Goal: Task Accomplishment & Management: Use online tool/utility

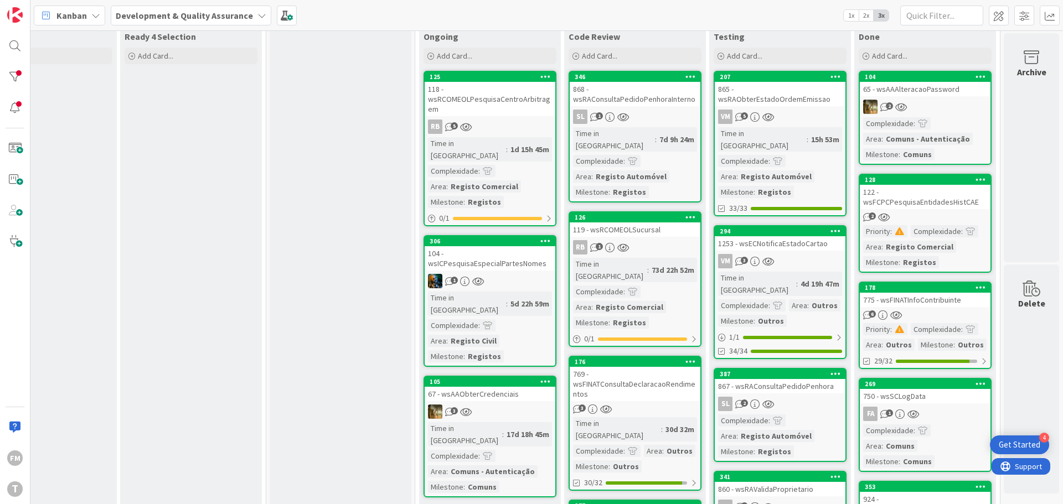
scroll to position [55, 217]
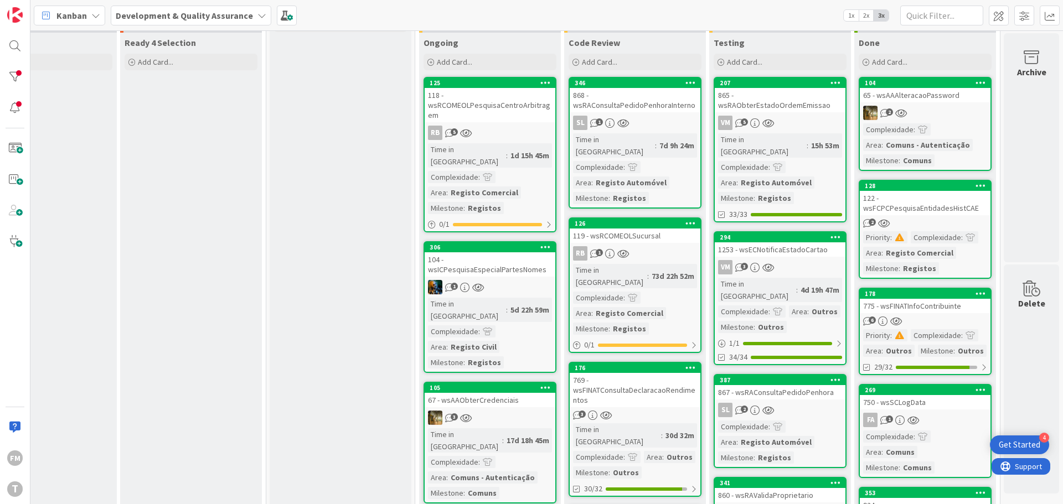
click at [653, 109] on div "868 - wsRAConsultaPedidoPenhoraInterno" at bounding box center [635, 100] width 131 height 24
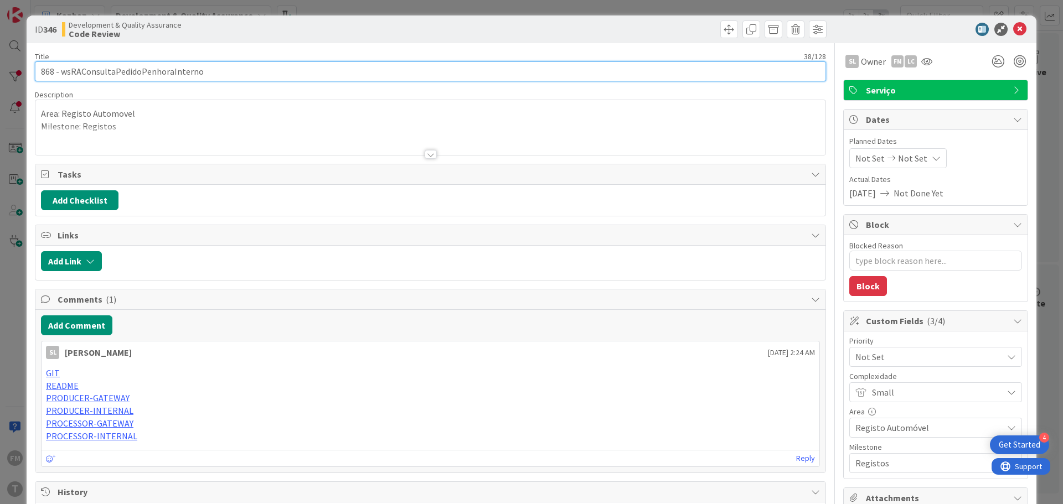
click at [158, 74] on input "868 - wsRAConsultaPedidoPenhoraInterno" at bounding box center [430, 71] width 791 height 20
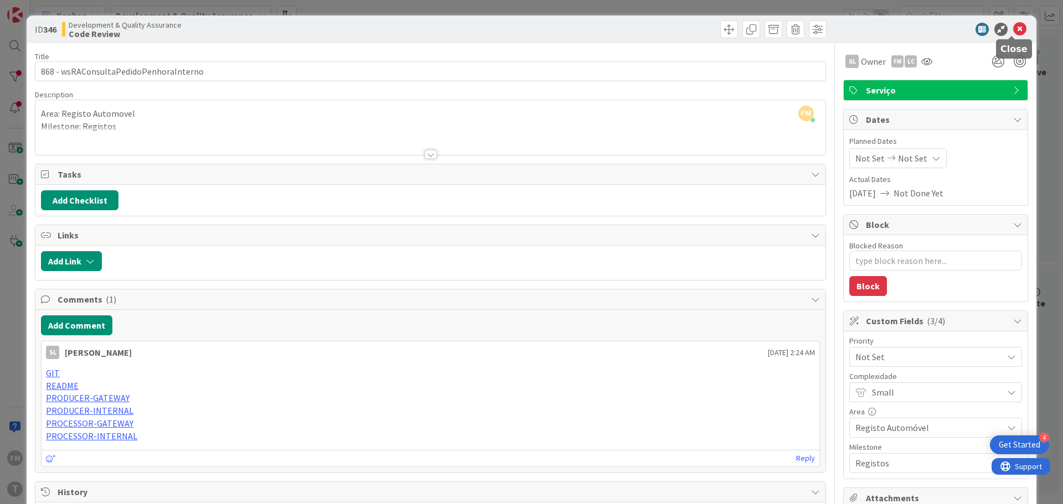
click at [1013, 28] on icon at bounding box center [1019, 29] width 13 height 13
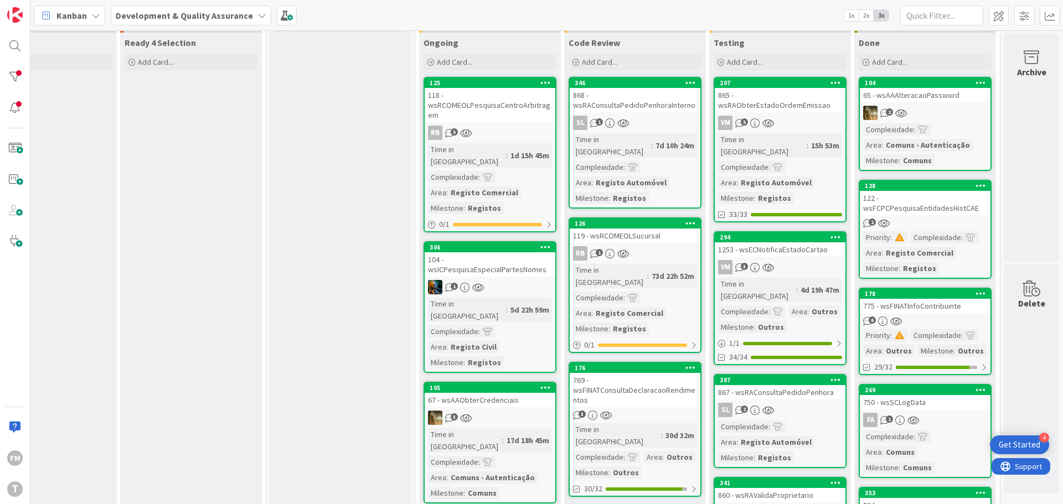
click at [644, 112] on link "346 868 - wsRAConsultaPedidoPenhoraInterno SL 1 Time in [GEOGRAPHIC_DATA] : 7d …" at bounding box center [635, 143] width 133 height 132
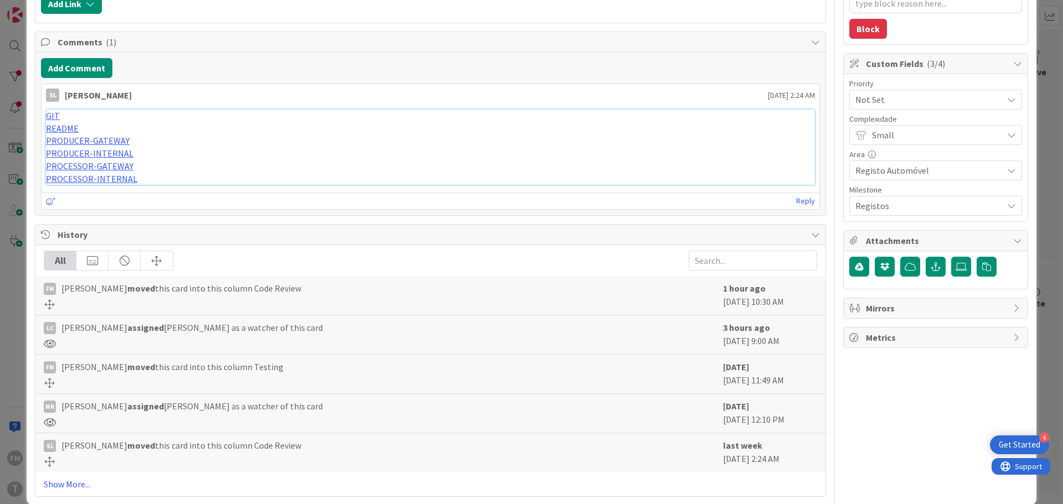
scroll to position [274, 0]
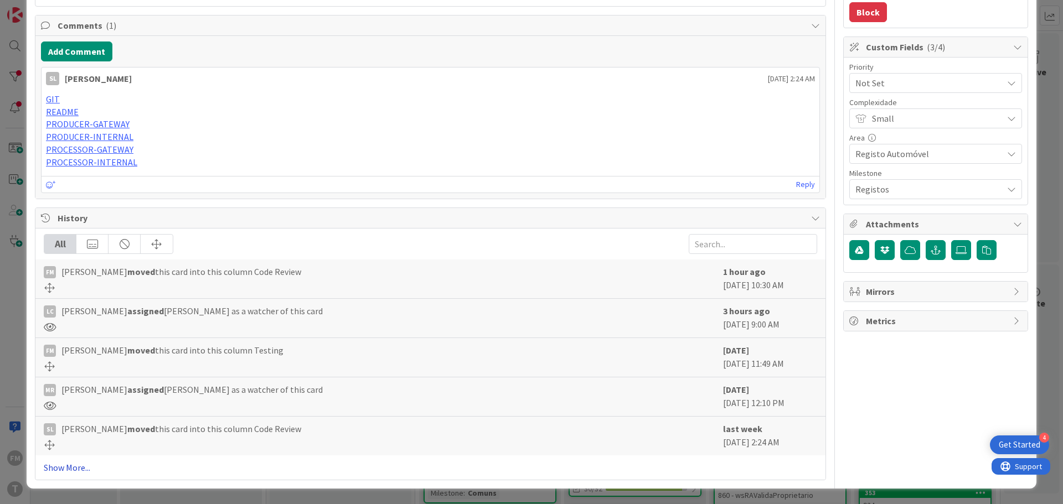
click at [73, 470] on link "Show More..." at bounding box center [431, 467] width 774 height 13
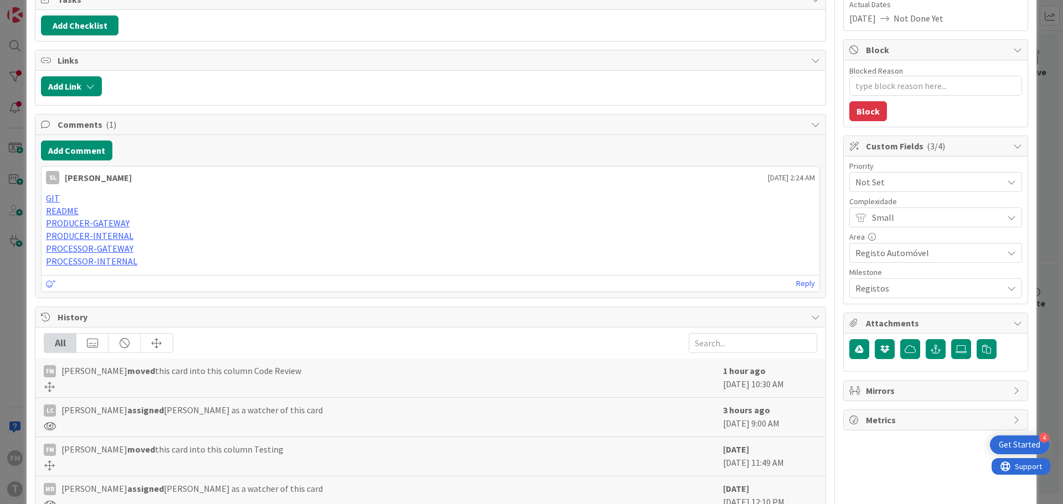
scroll to position [0, 0]
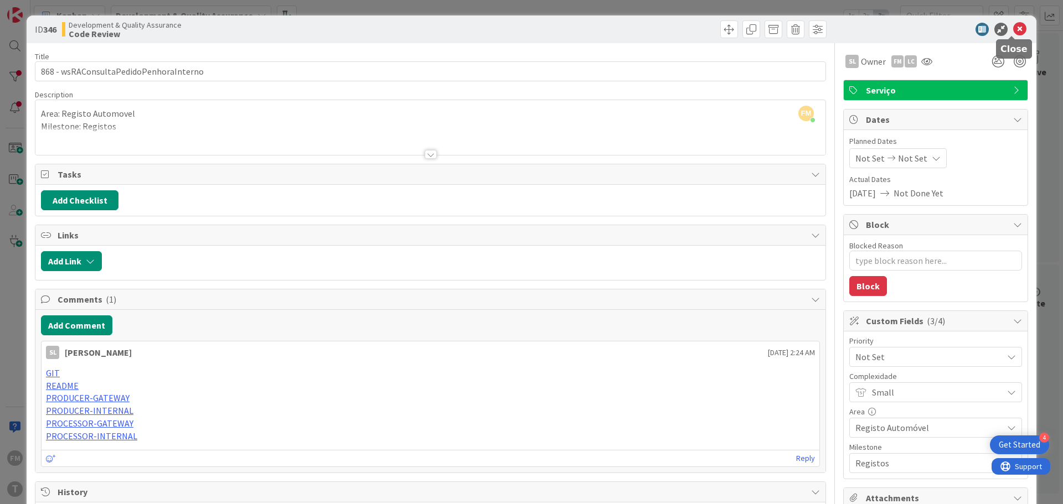
click at [1013, 29] on icon at bounding box center [1019, 29] width 13 height 13
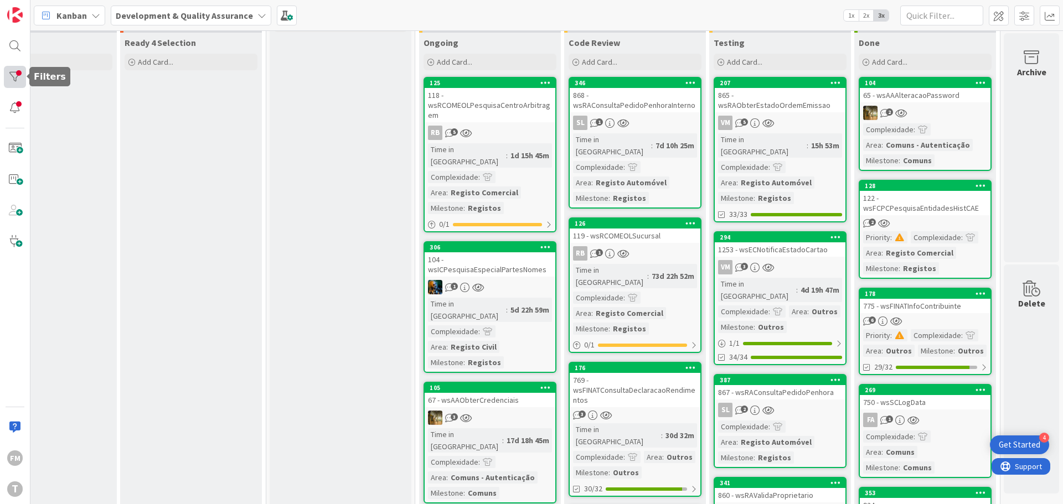
click at [12, 79] on div at bounding box center [15, 77] width 22 height 22
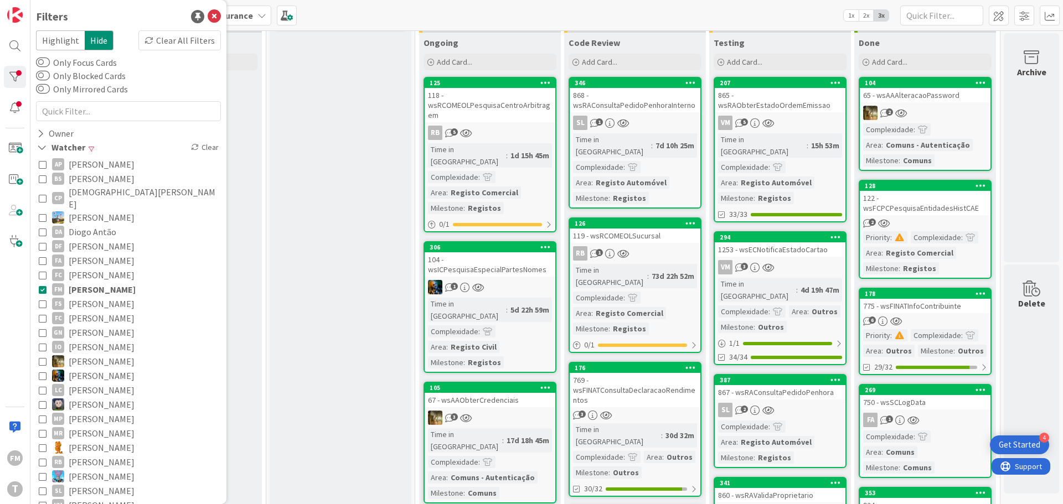
click at [41, 271] on icon at bounding box center [43, 275] width 8 height 8
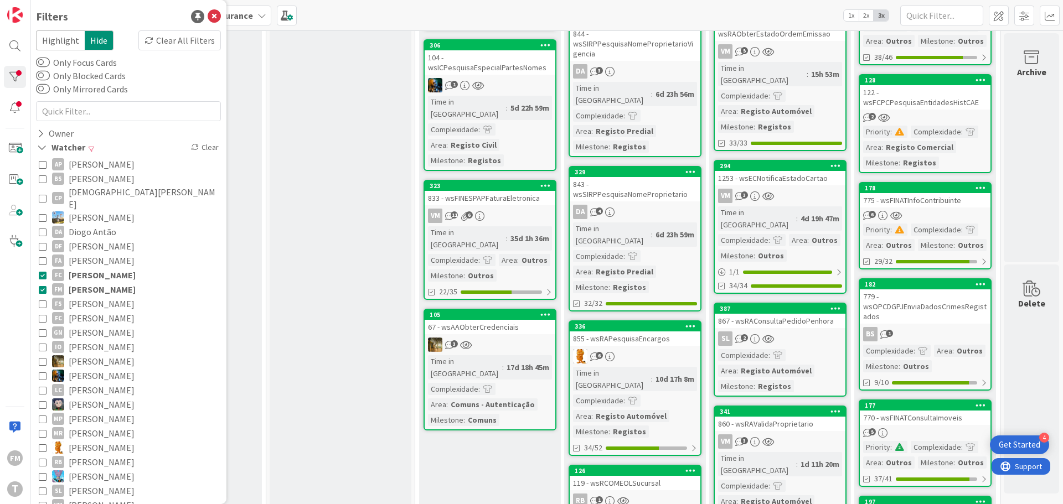
scroll to position [277, 217]
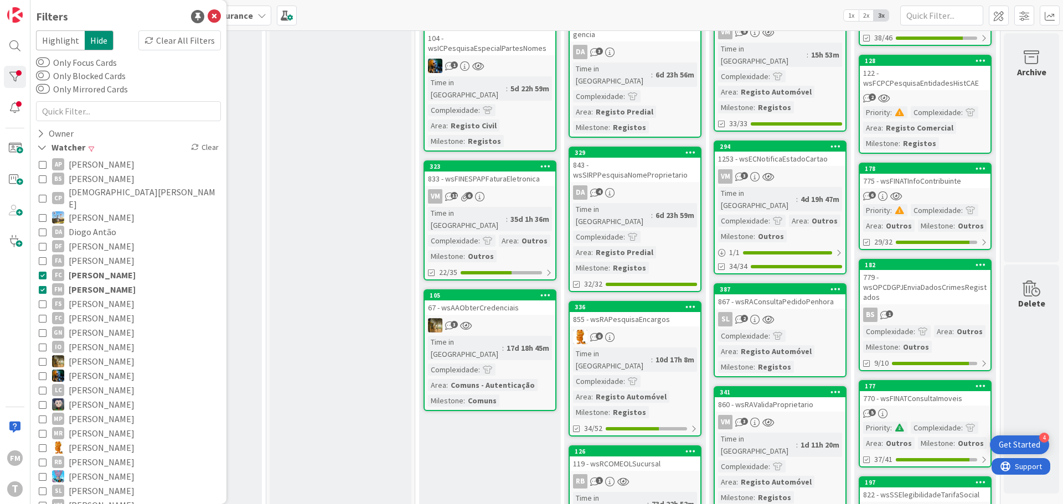
click at [792, 312] on div "SL 2" at bounding box center [780, 319] width 131 height 14
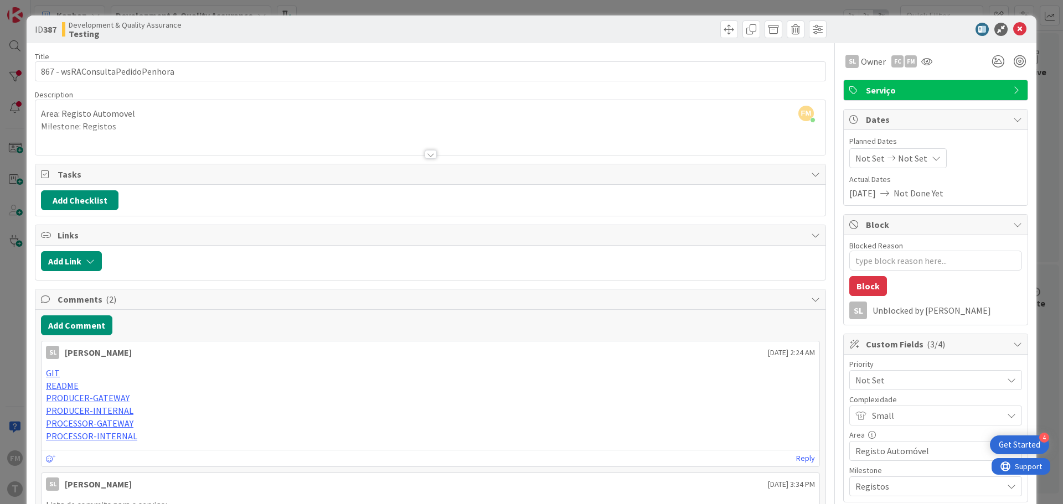
type textarea "x"
